Goal: Task Accomplishment & Management: Manage account settings

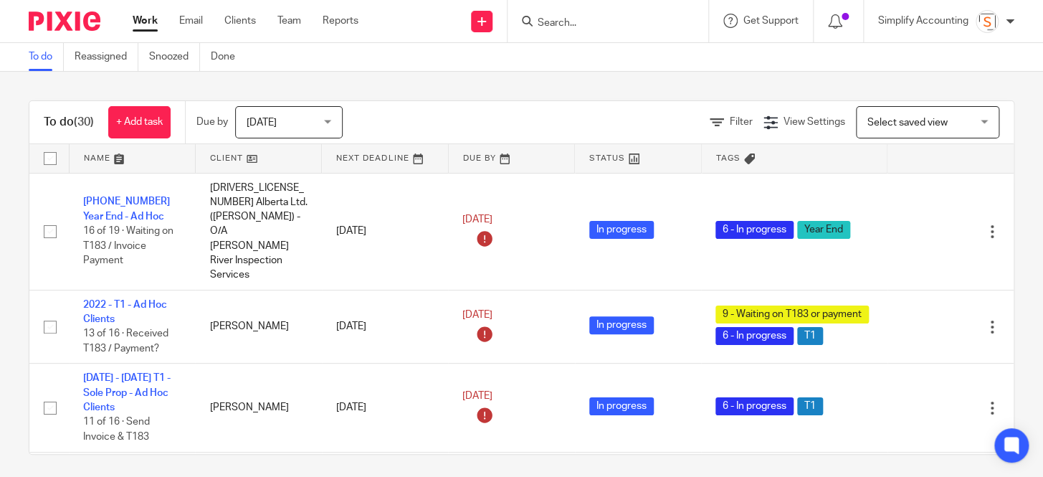
click at [557, 32] on div at bounding box center [608, 21] width 201 height 42
click at [555, 24] on input "Search" at bounding box center [600, 23] width 129 height 13
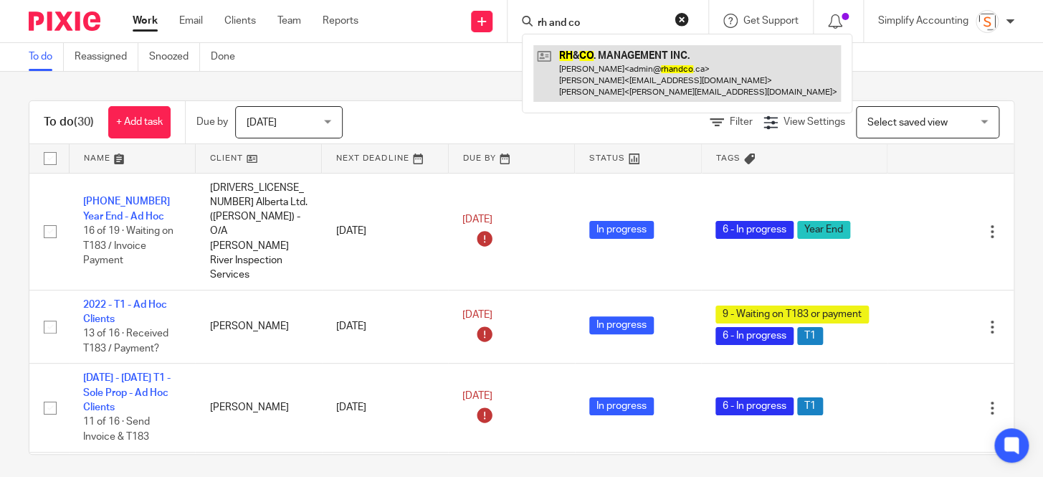
type input "rh and co"
click at [591, 73] on link at bounding box center [687, 73] width 308 height 57
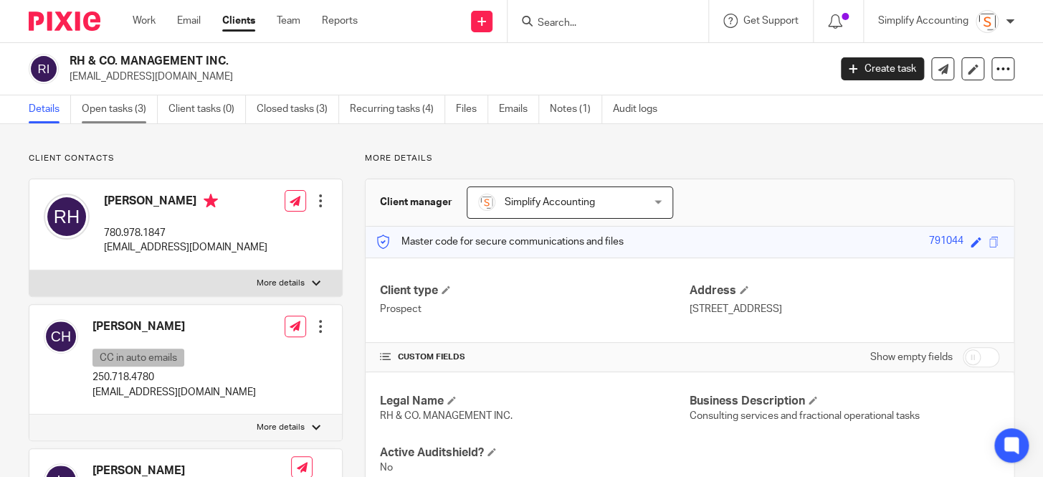
click at [123, 114] on link "Open tasks (3)" at bounding box center [120, 109] width 76 height 28
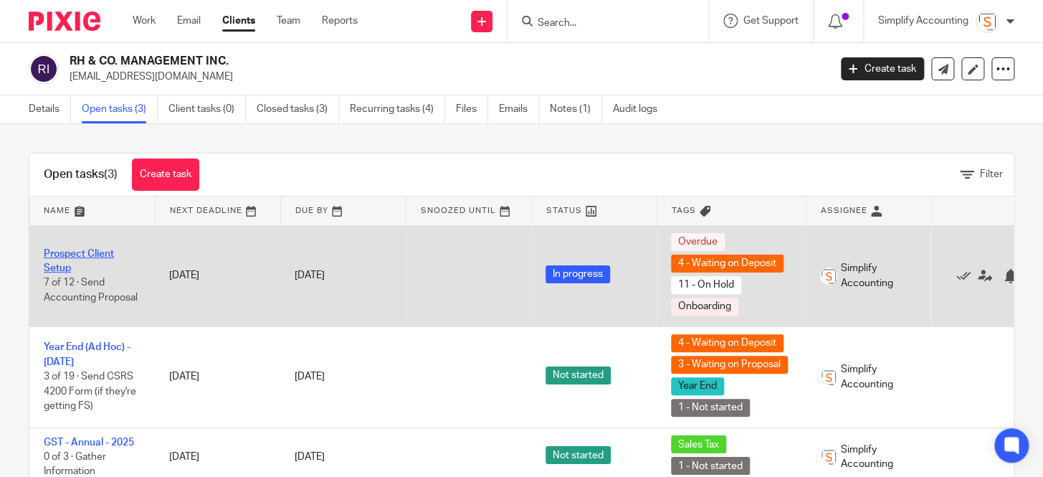
click at [94, 251] on link "Prospect Client Setup" at bounding box center [79, 261] width 70 height 24
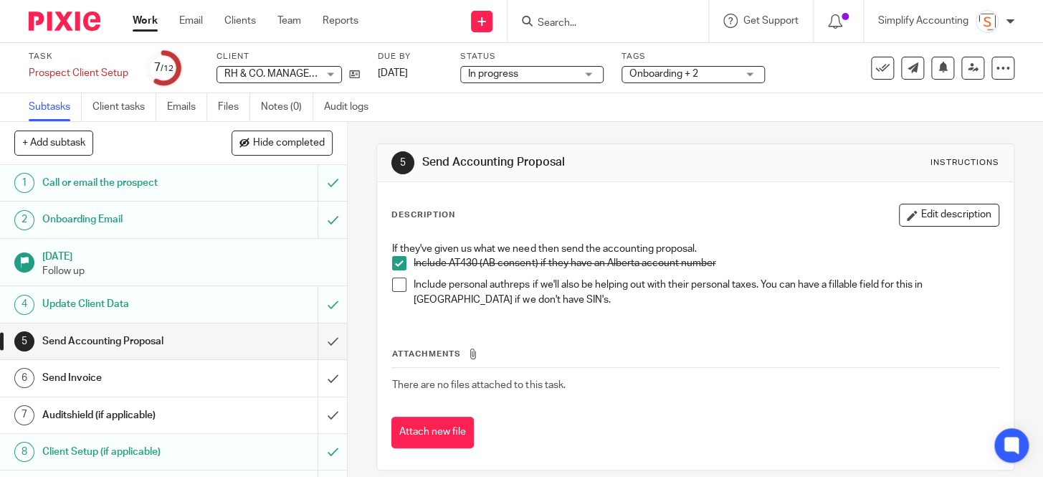
click at [112, 379] on h1 "Send Invoice" at bounding box center [129, 378] width 174 height 22
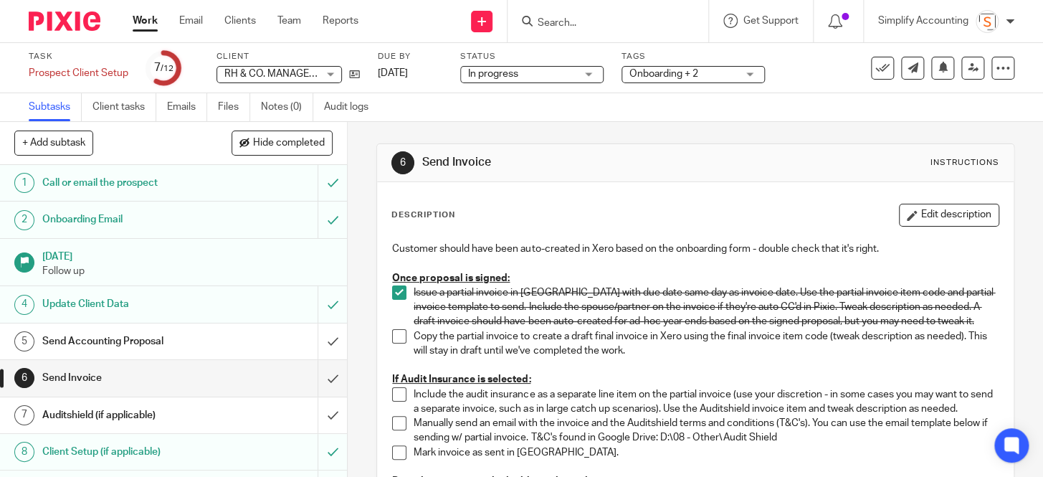
click at [584, 20] on input "Search" at bounding box center [600, 23] width 129 height 13
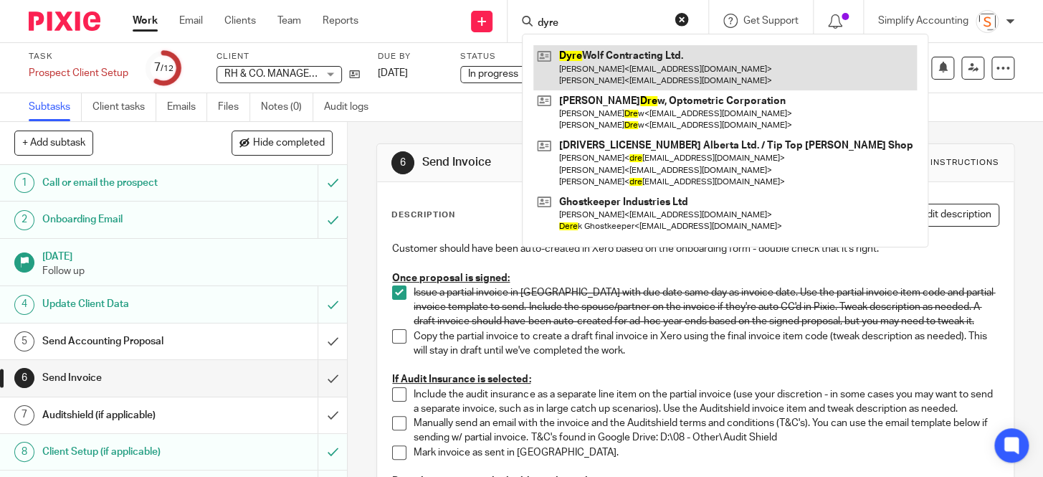
type input "dyre"
click at [566, 69] on link at bounding box center [725, 67] width 384 height 44
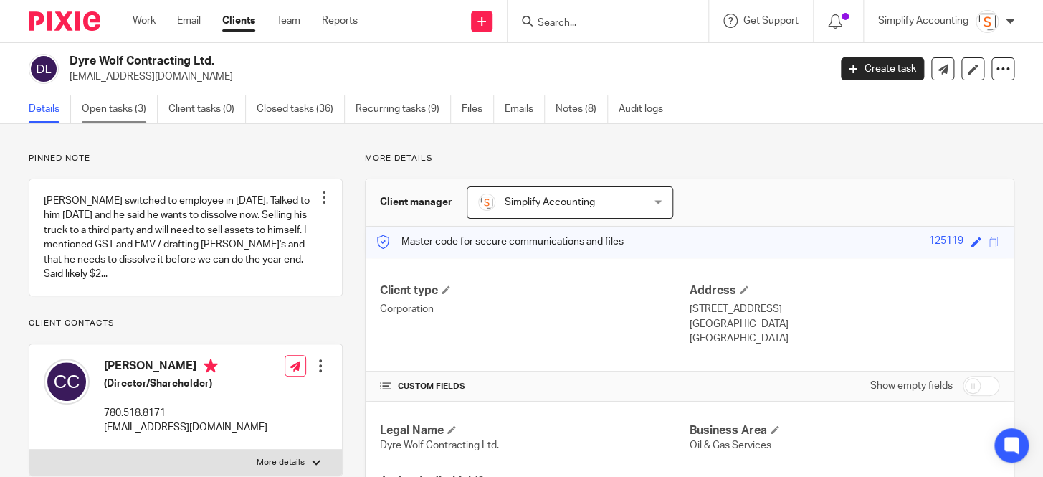
click at [135, 113] on link "Open tasks (3)" at bounding box center [120, 109] width 76 height 28
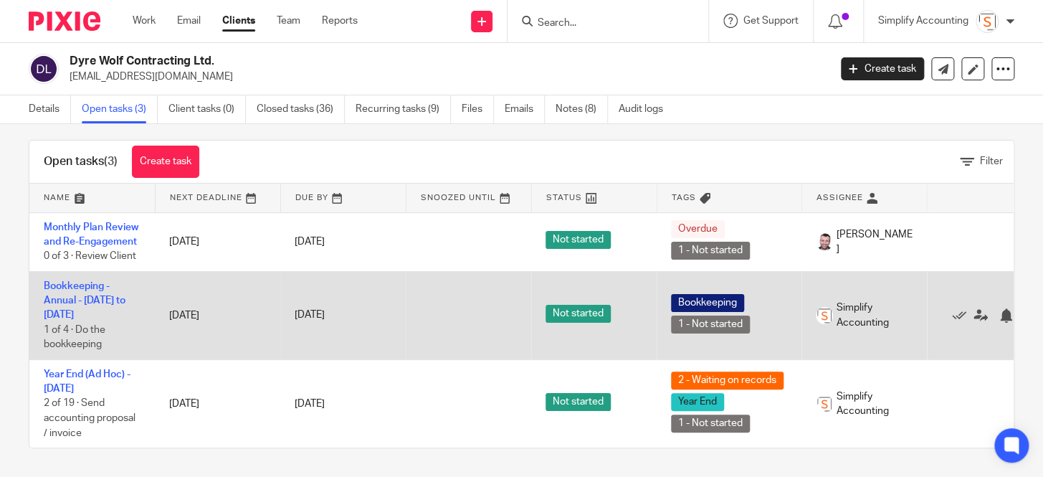
scroll to position [22, 0]
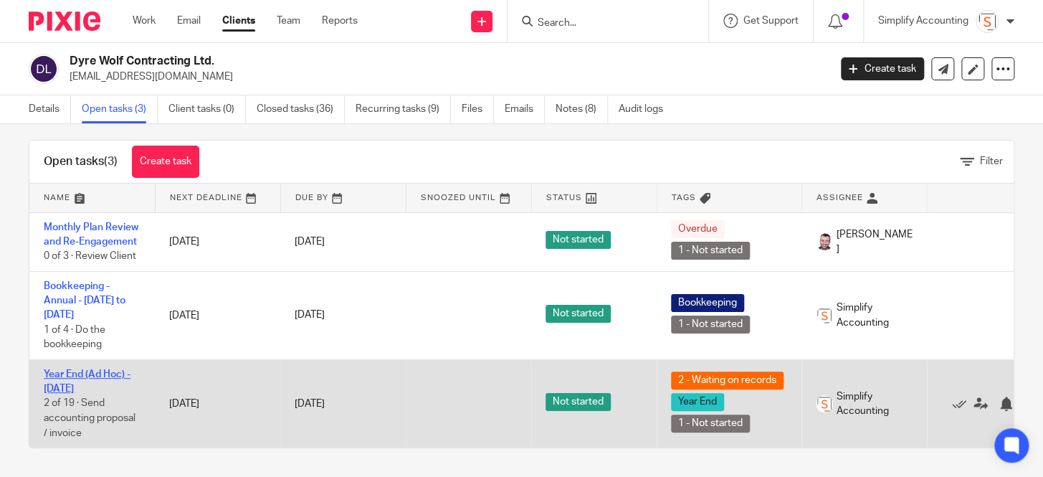
click at [73, 369] on link "Year End (Ad Hoc) - [DATE]" at bounding box center [87, 381] width 87 height 24
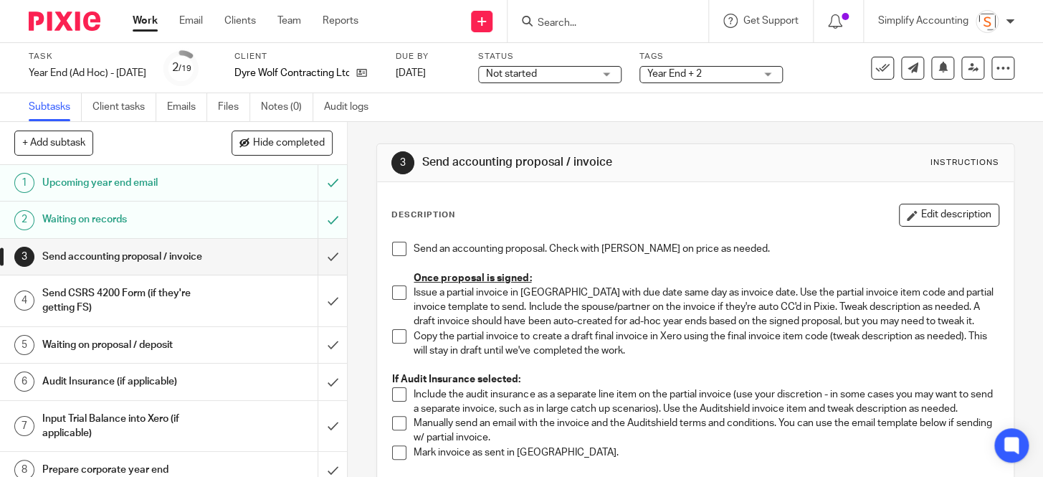
click at [561, 27] on input "Search" at bounding box center [600, 23] width 129 height 13
click at [589, 25] on input "Search" at bounding box center [600, 23] width 129 height 13
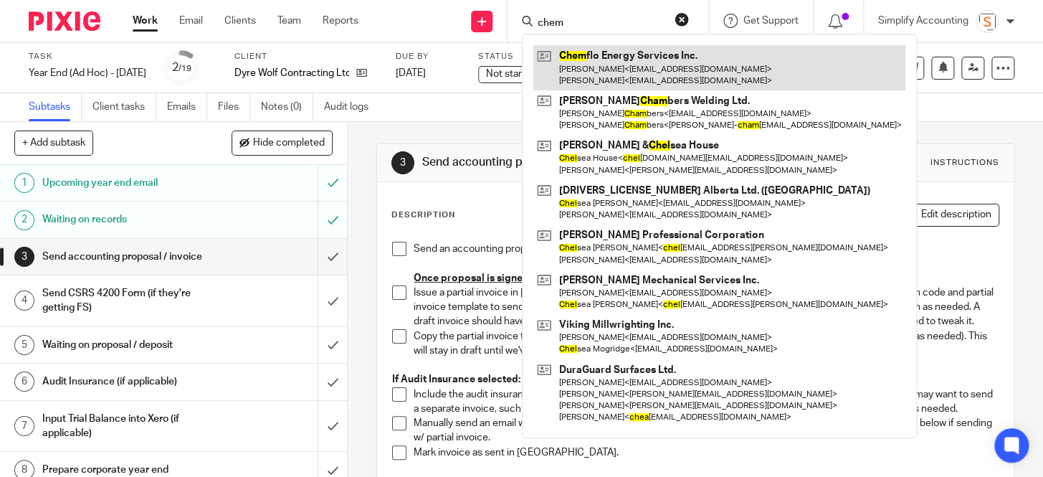
type input "chem"
click at [630, 64] on link at bounding box center [719, 67] width 372 height 44
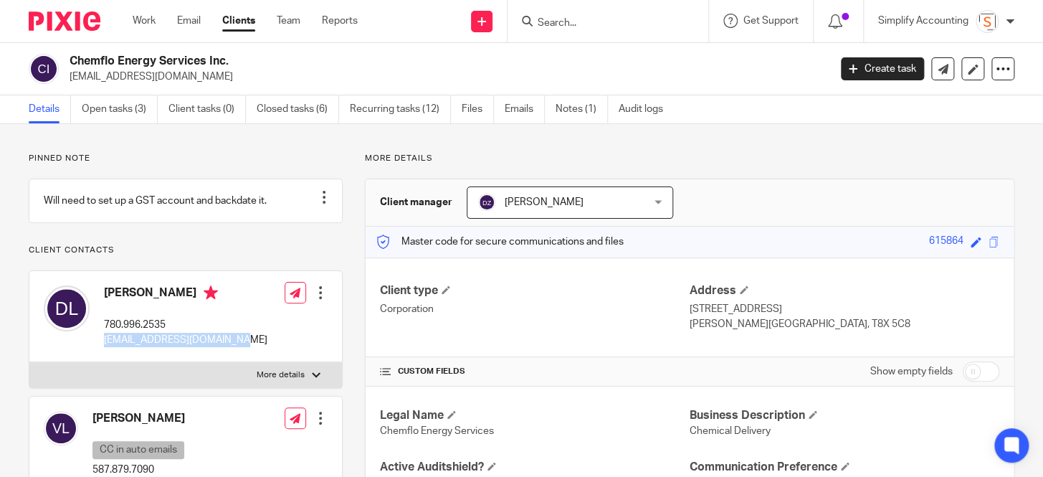
drag, startPoint x: 238, startPoint y: 353, endPoint x: 103, endPoint y: 353, distance: 135.5
click at [103, 353] on div "[PERSON_NAME] 780.996.[GEOGRAPHIC_DATA][EMAIL_ADDRESS][DOMAIN_NAME] Edit contac…" at bounding box center [185, 316] width 313 height 91
copy p "[EMAIL_ADDRESS][DOMAIN_NAME]"
